Goal: Task Accomplishment & Management: Complete application form

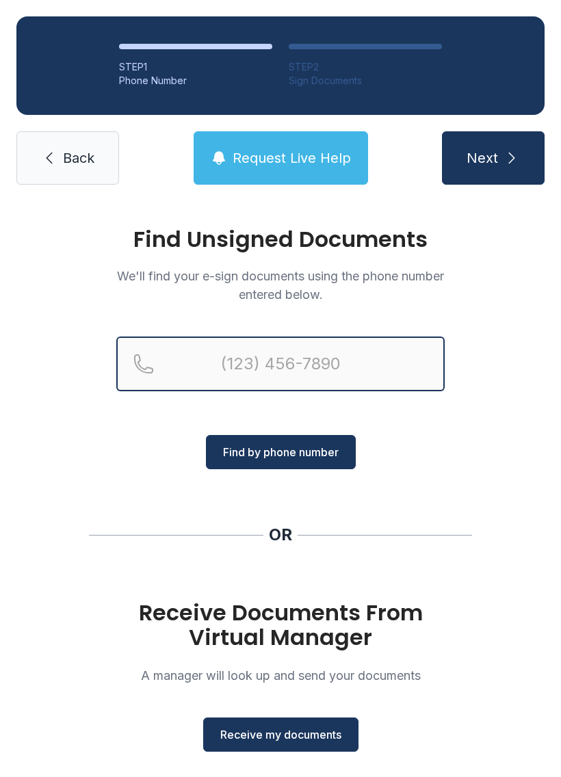
click at [327, 358] on input "Reservation phone number" at bounding box center [280, 363] width 328 height 55
type input "[PHONE_NUMBER]"
click at [492, 158] on button "Next" at bounding box center [493, 157] width 103 height 53
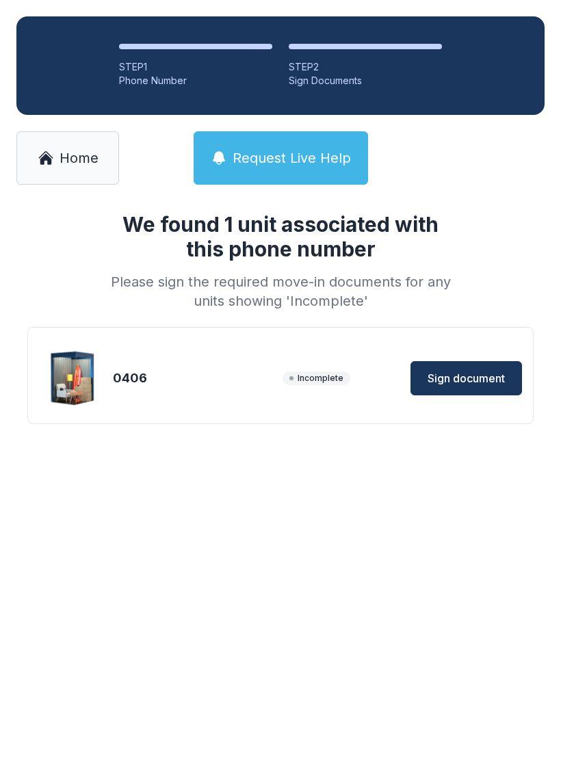
click at [485, 371] on span "Sign document" at bounding box center [465, 378] width 77 height 16
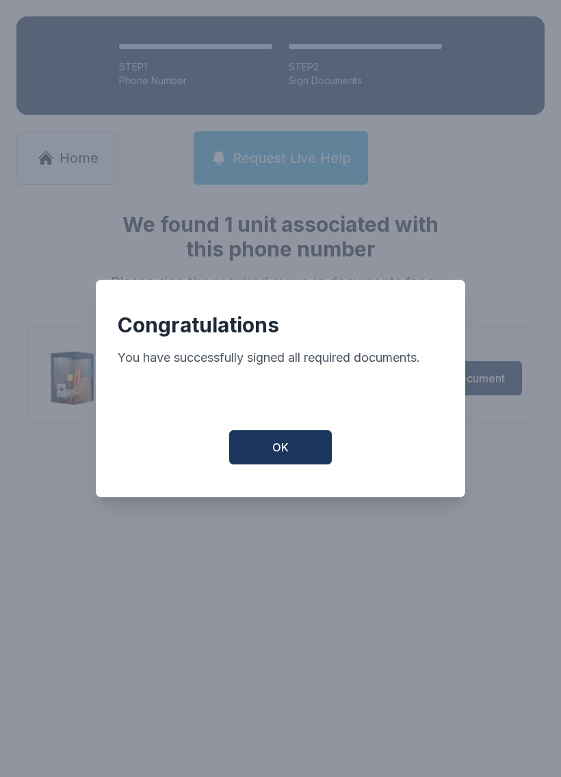
click at [297, 455] on button "OK" at bounding box center [280, 447] width 103 height 34
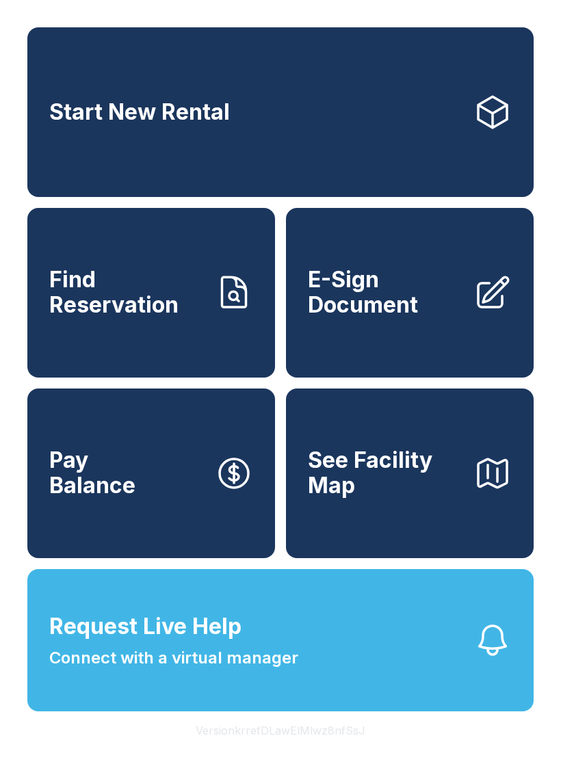
click at [391, 317] on span "E-Sign Document" at bounding box center [385, 292] width 155 height 50
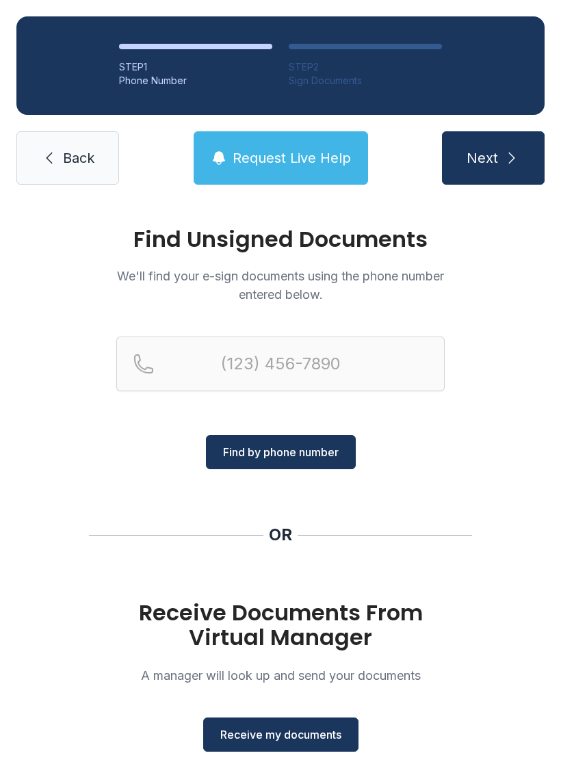
click at [313, 732] on span "Receive my documents" at bounding box center [280, 734] width 121 height 16
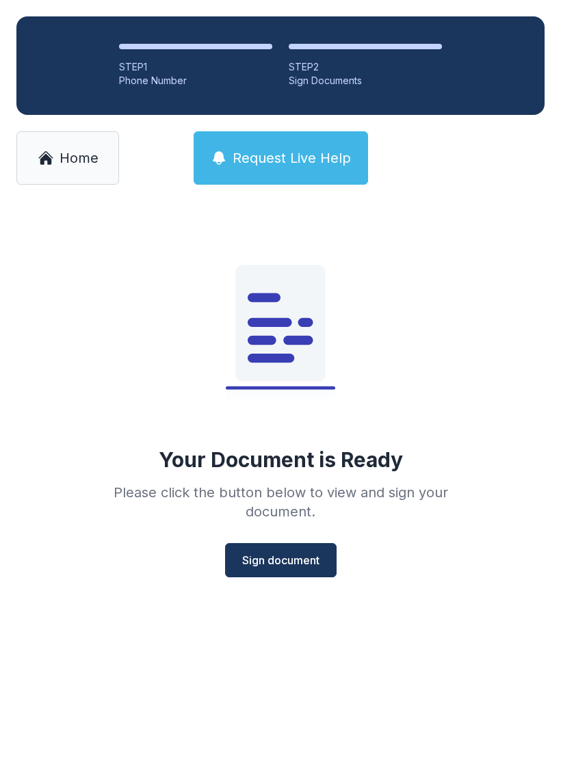
click at [297, 565] on span "Sign document" at bounding box center [280, 560] width 77 height 16
